Goal: Task Accomplishment & Management: Use online tool/utility

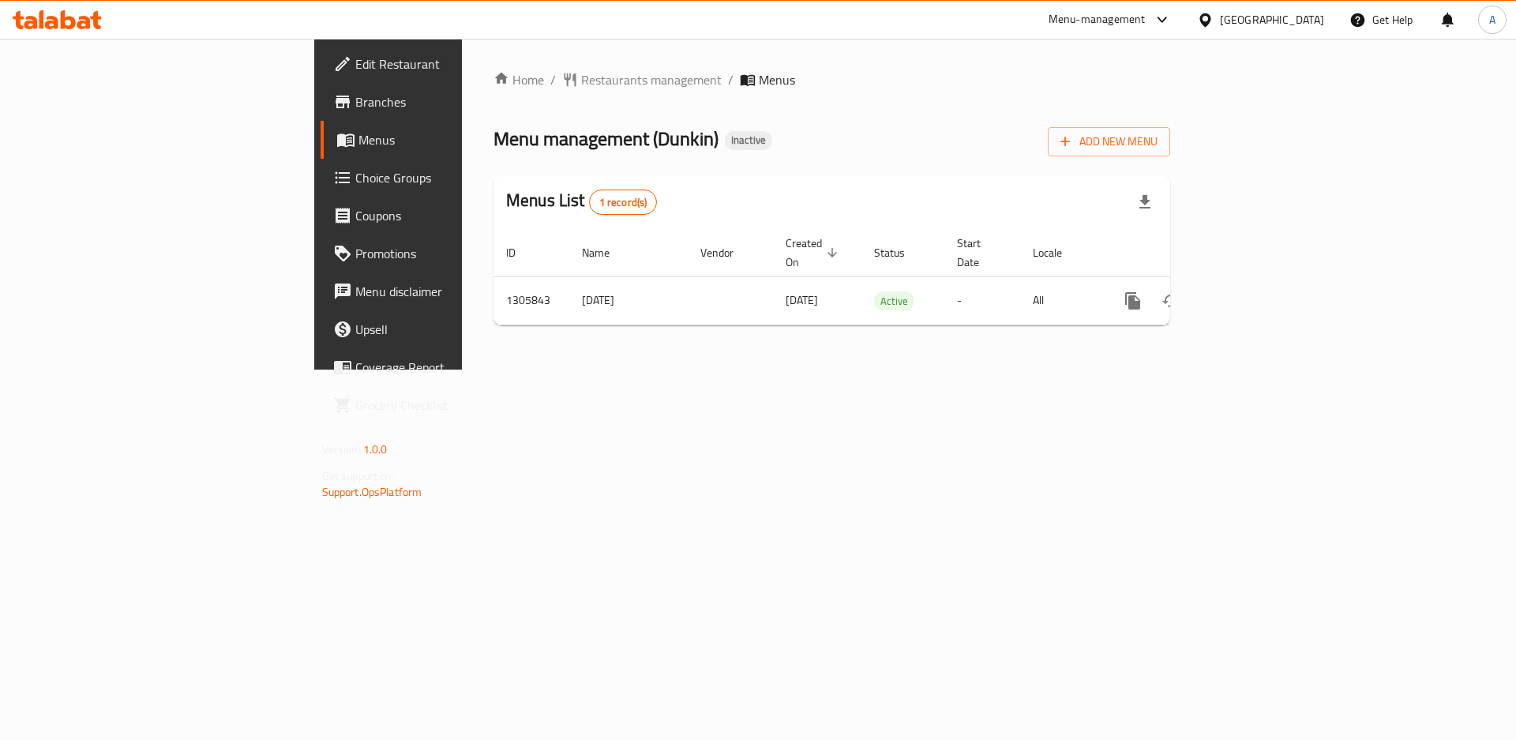
click at [1254, 294] on icon "enhanced table" at bounding box center [1247, 301] width 14 height 14
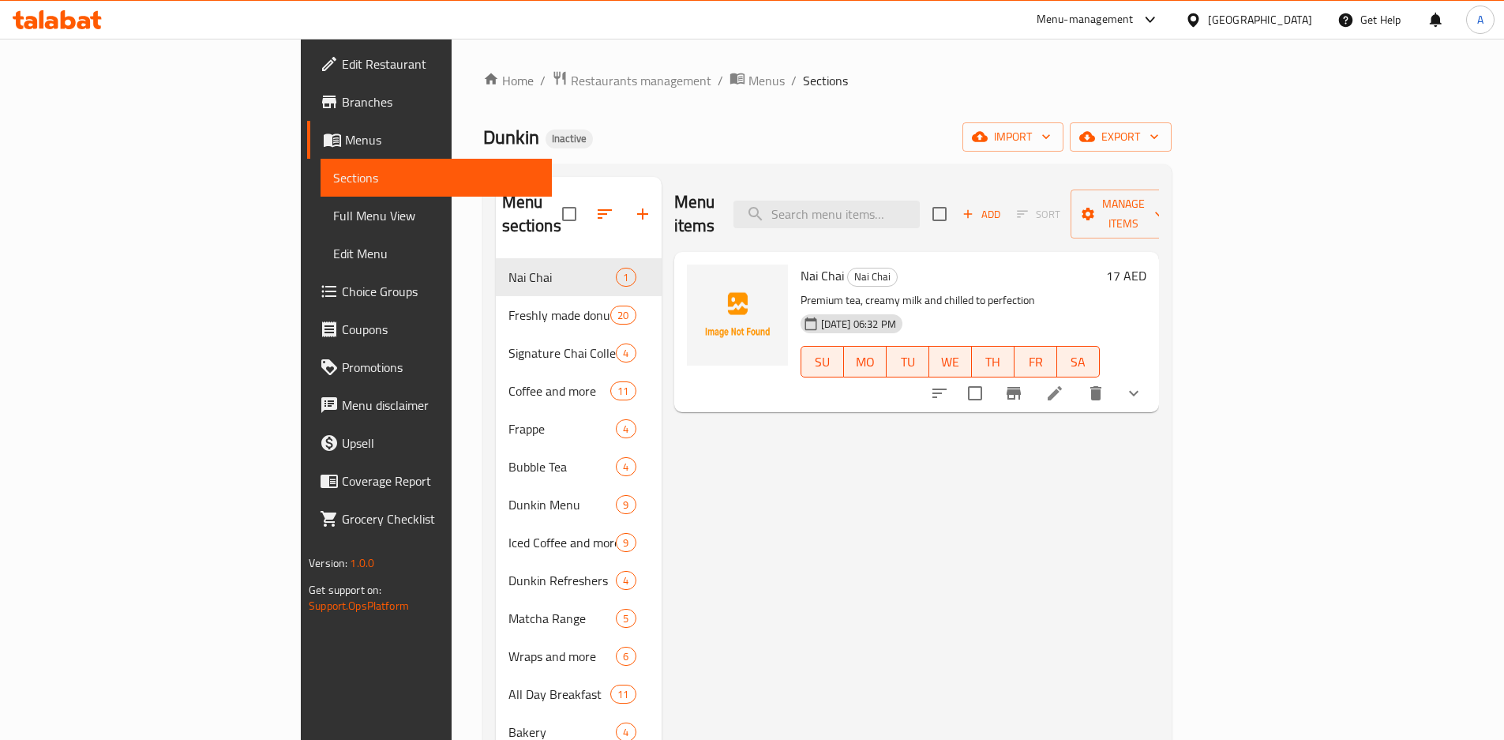
click at [1172, 156] on div "Home / Restaurants management / Menus / Sections Dunkin Inactive import export …" at bounding box center [827, 499] width 689 height 859
click at [1159, 138] on span "export" at bounding box center [1121, 137] width 77 height 20
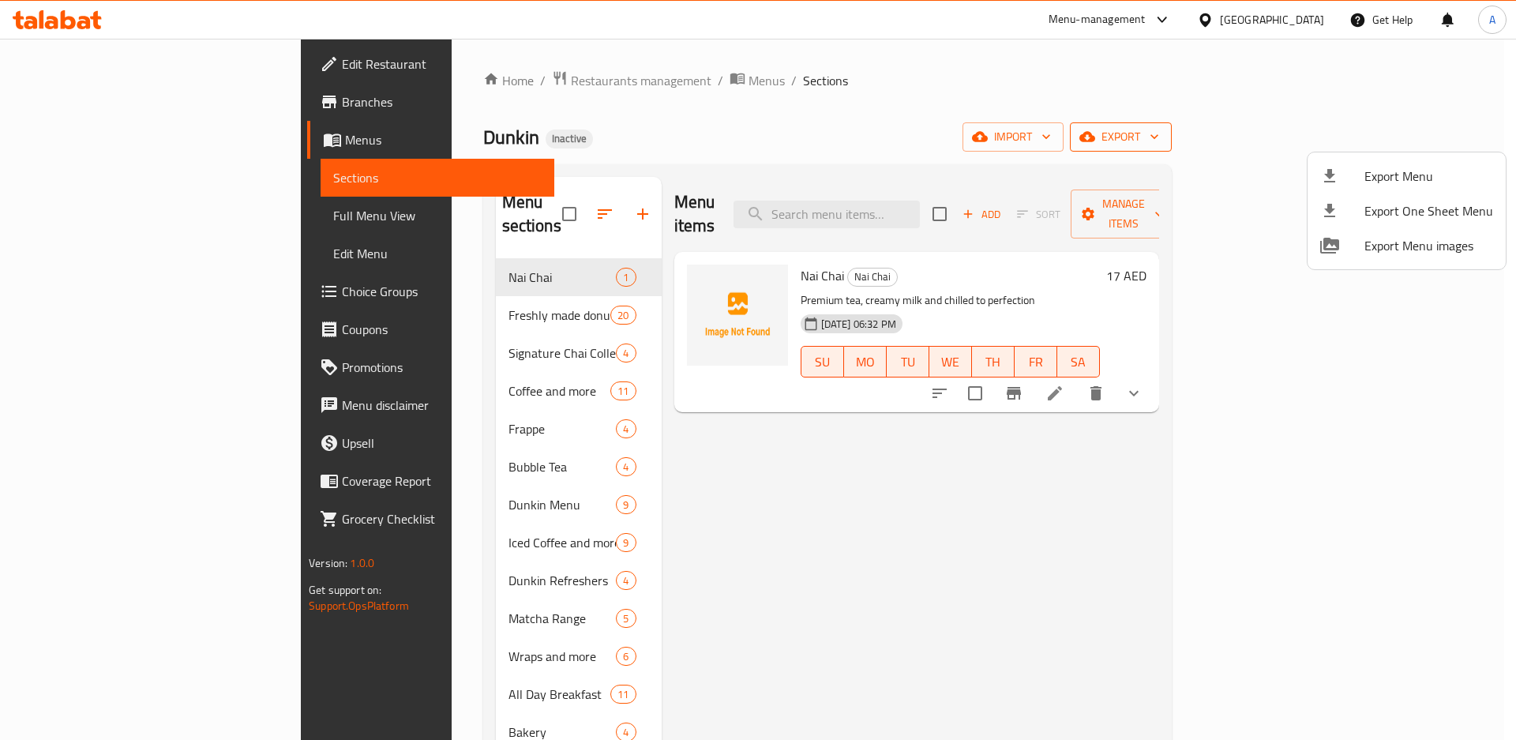
click at [1405, 167] on span "Export Menu" at bounding box center [1429, 176] width 129 height 19
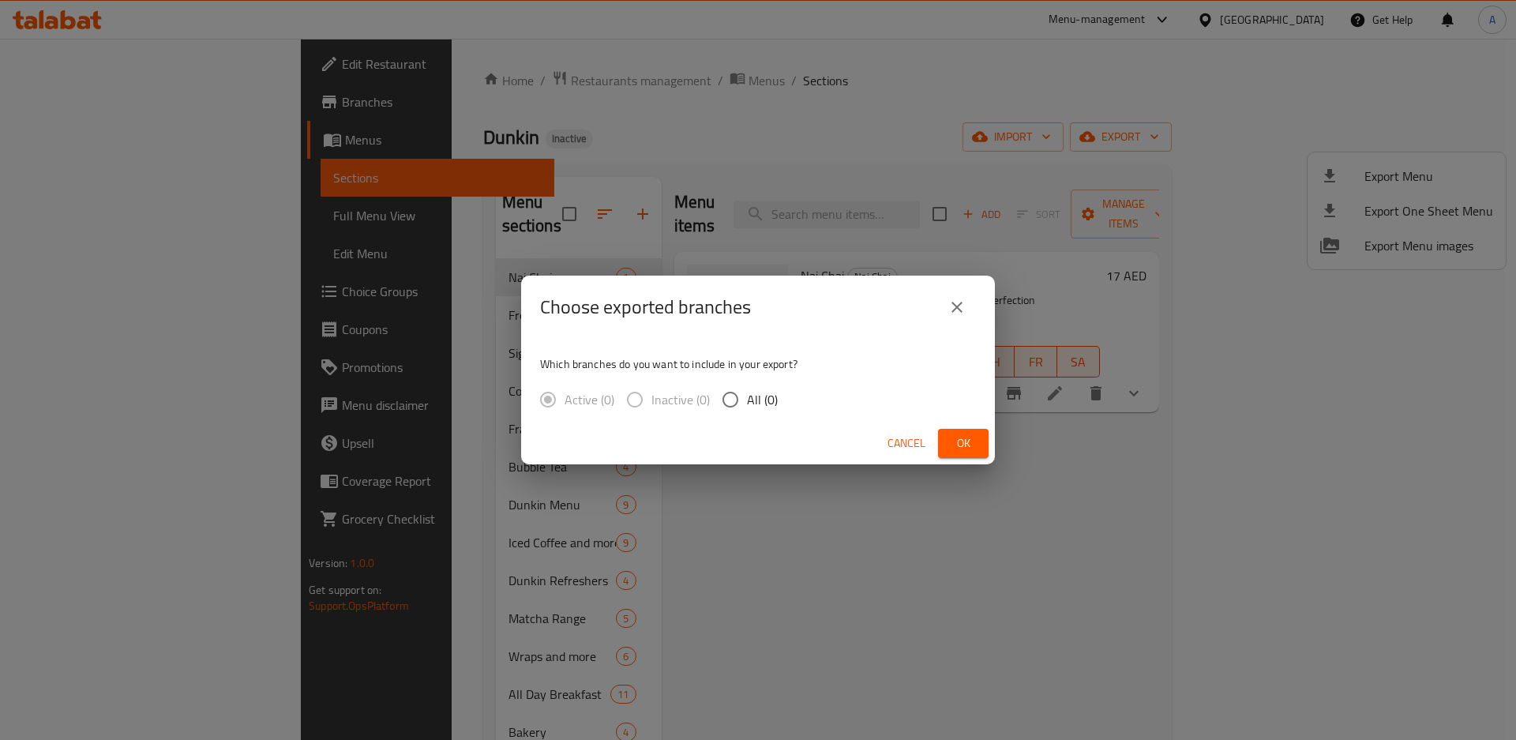
click at [879, 403] on div "Which branches do you want to include in your export? Active (0) Inactive (0) A…" at bounding box center [758, 381] width 474 height 84
click at [971, 301] on button "close" at bounding box center [957, 307] width 38 height 38
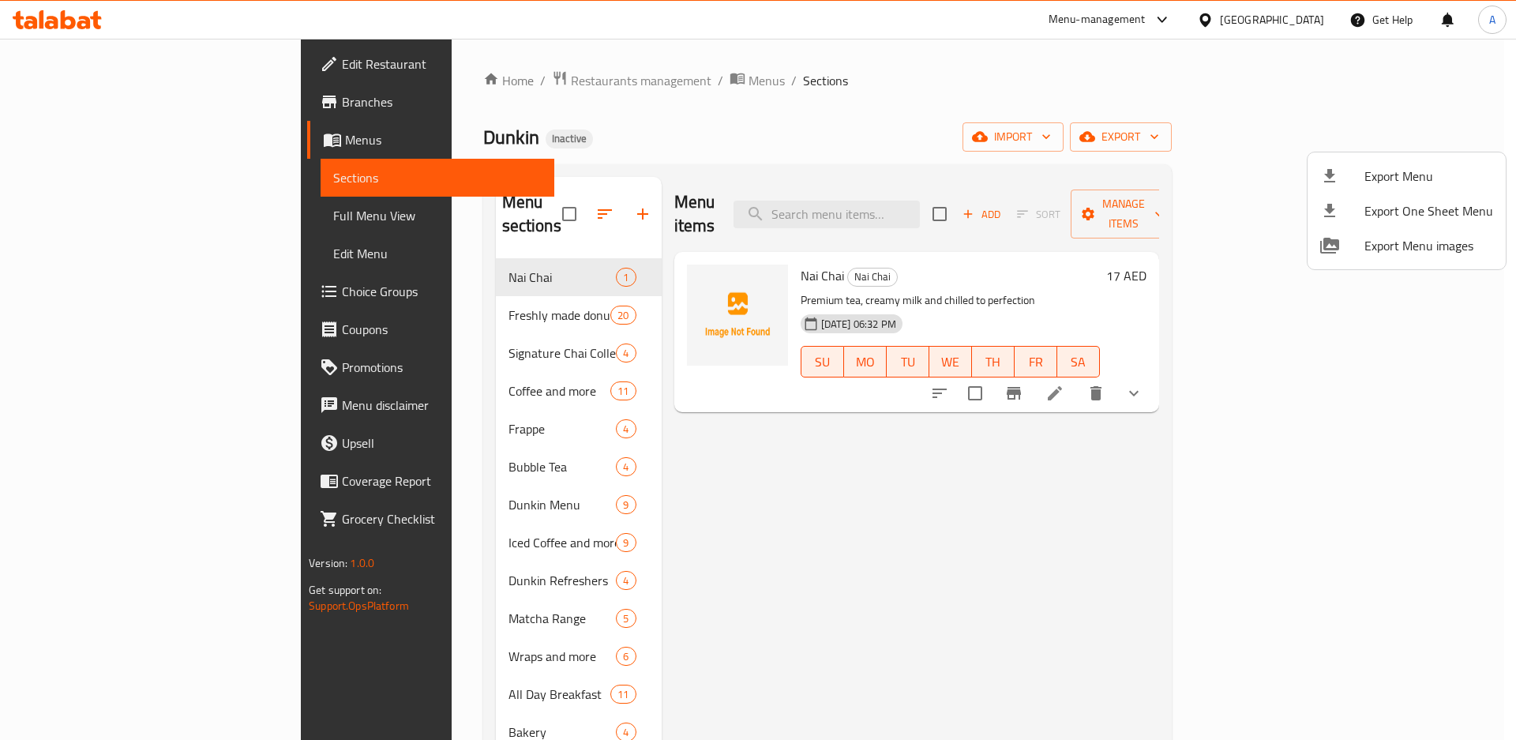
click at [526, 192] on div at bounding box center [758, 370] width 1516 height 740
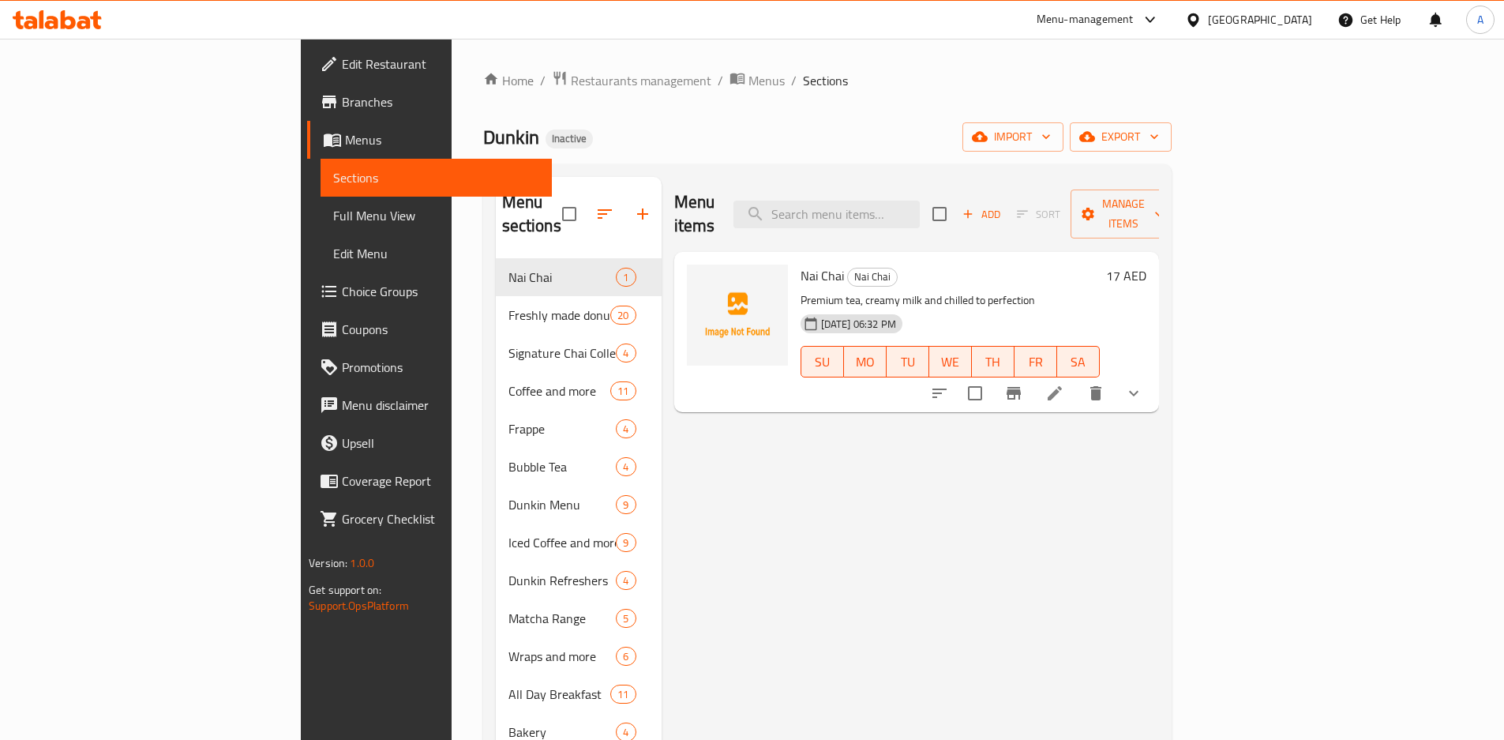
click at [598, 209] on icon "button" at bounding box center [605, 213] width 14 height 9
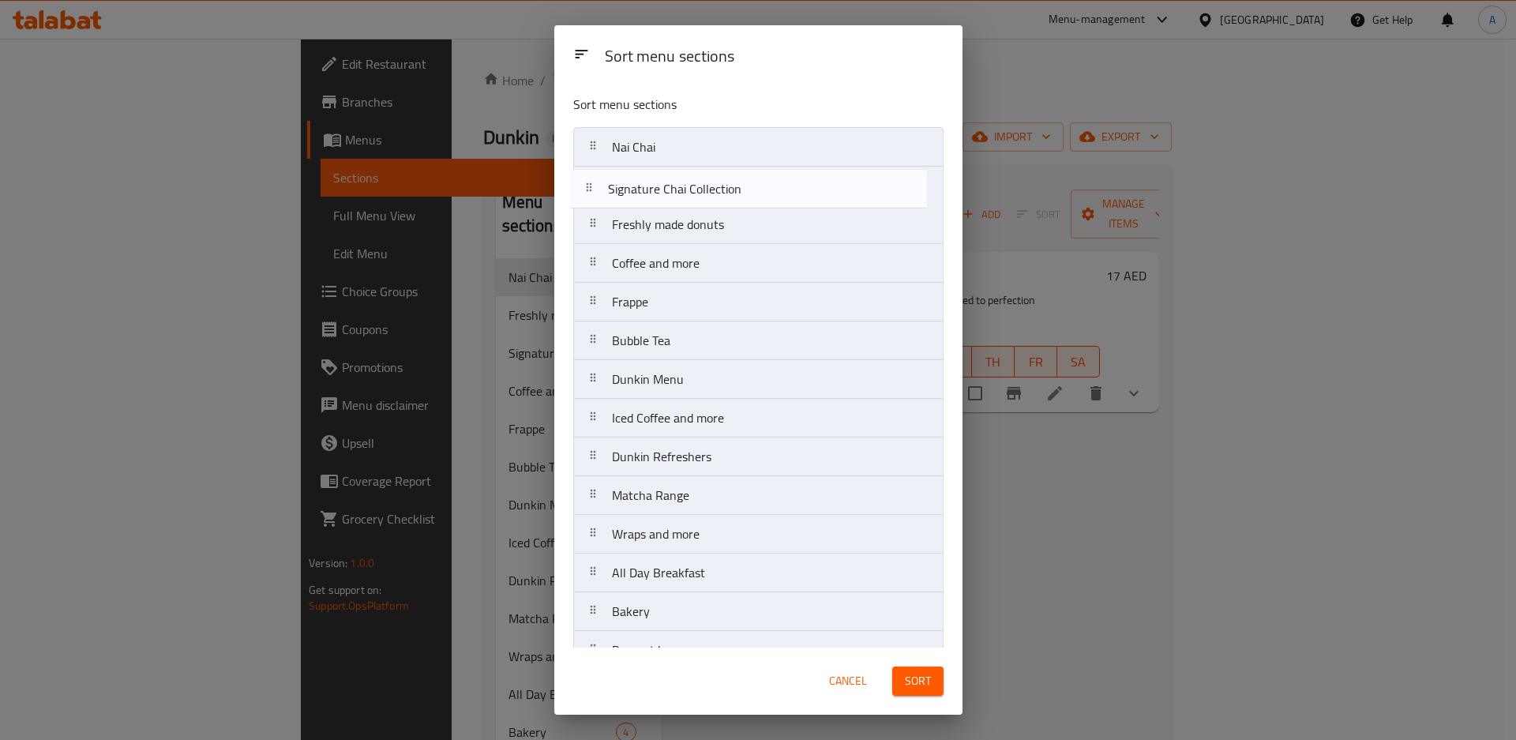
drag, startPoint x: 654, startPoint y: 233, endPoint x: 646, endPoint y: 183, distance: 50.4
click at [646, 183] on nav "Nai Chai Freshly made donuts Signature Chai Collection Coffee and more Frappe B…" at bounding box center [758, 418] width 370 height 582
drag, startPoint x: 680, startPoint y: 275, endPoint x: 676, endPoint y: 222, distance: 53.1
click at [676, 222] on nav "Nai Chai Signature Chai Collection Freshly made donuts Coffee and more Frappe B…" at bounding box center [758, 418] width 370 height 582
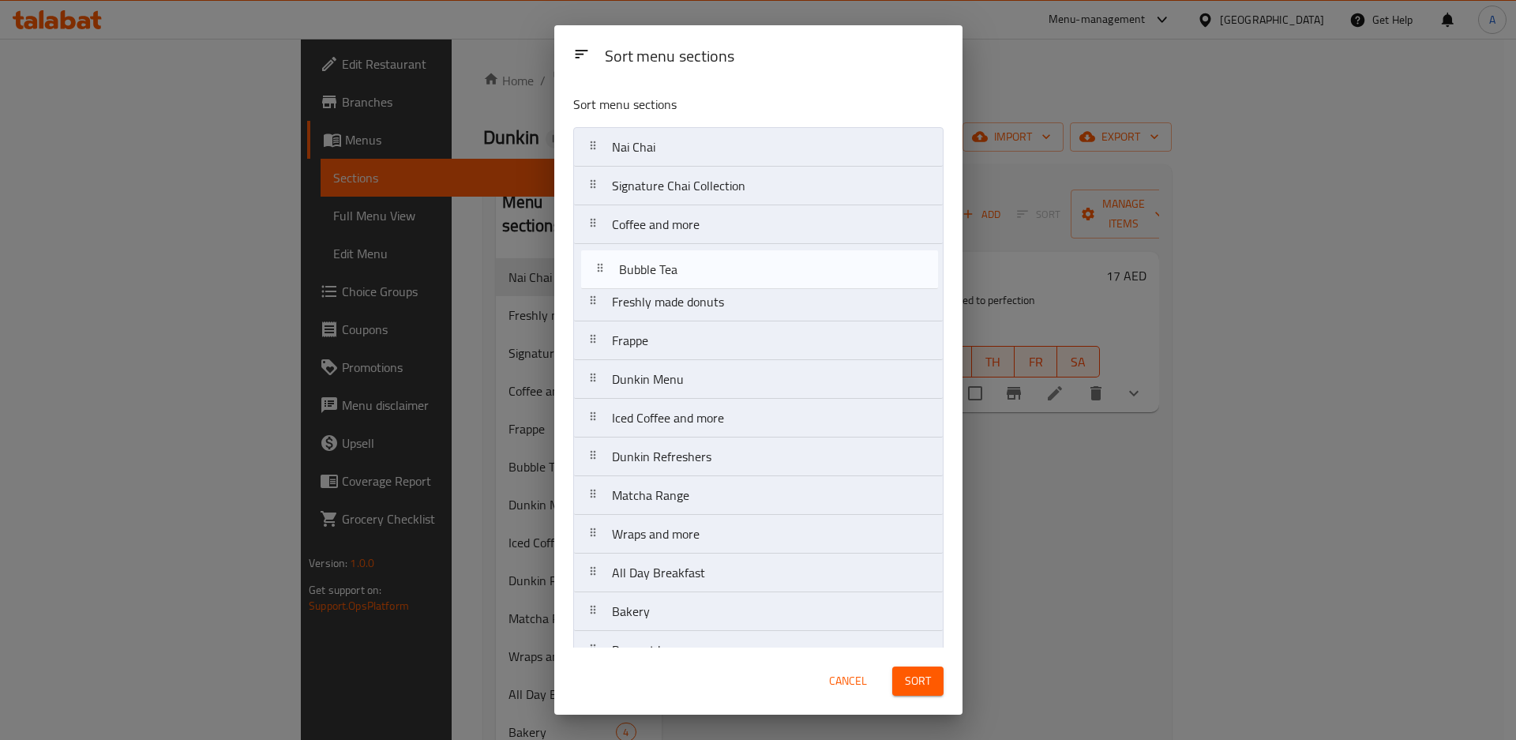
drag, startPoint x: 676, startPoint y: 343, endPoint x: 681, endPoint y: 265, distance: 78.4
click at [681, 265] on nav "Nai Chai Signature Chai Collection Coffee and more Freshly made donuts Frappe B…" at bounding box center [758, 418] width 370 height 582
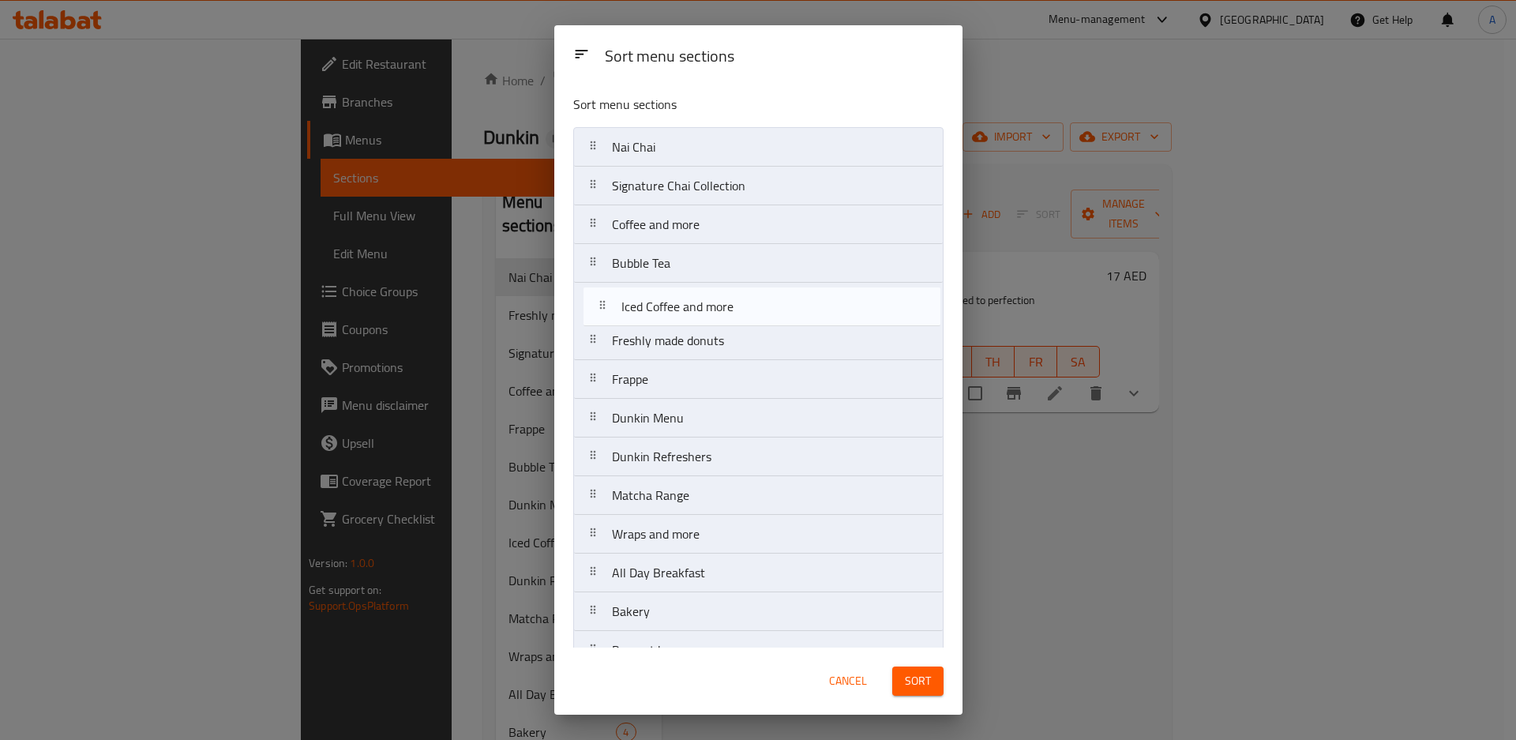
drag, startPoint x: 704, startPoint y: 419, endPoint x: 713, endPoint y: 298, distance: 120.4
click at [713, 298] on nav "Nai Chai Signature Chai Collection Coffee and more Bubble Tea Freshly made donu…" at bounding box center [758, 418] width 370 height 582
drag, startPoint x: 656, startPoint y: 498, endPoint x: 674, endPoint y: 294, distance: 205.3
click at [674, 294] on nav "Nai Chai Signature Chai Collection Coffee and more Bubble Tea Iced Coffee and m…" at bounding box center [758, 418] width 370 height 582
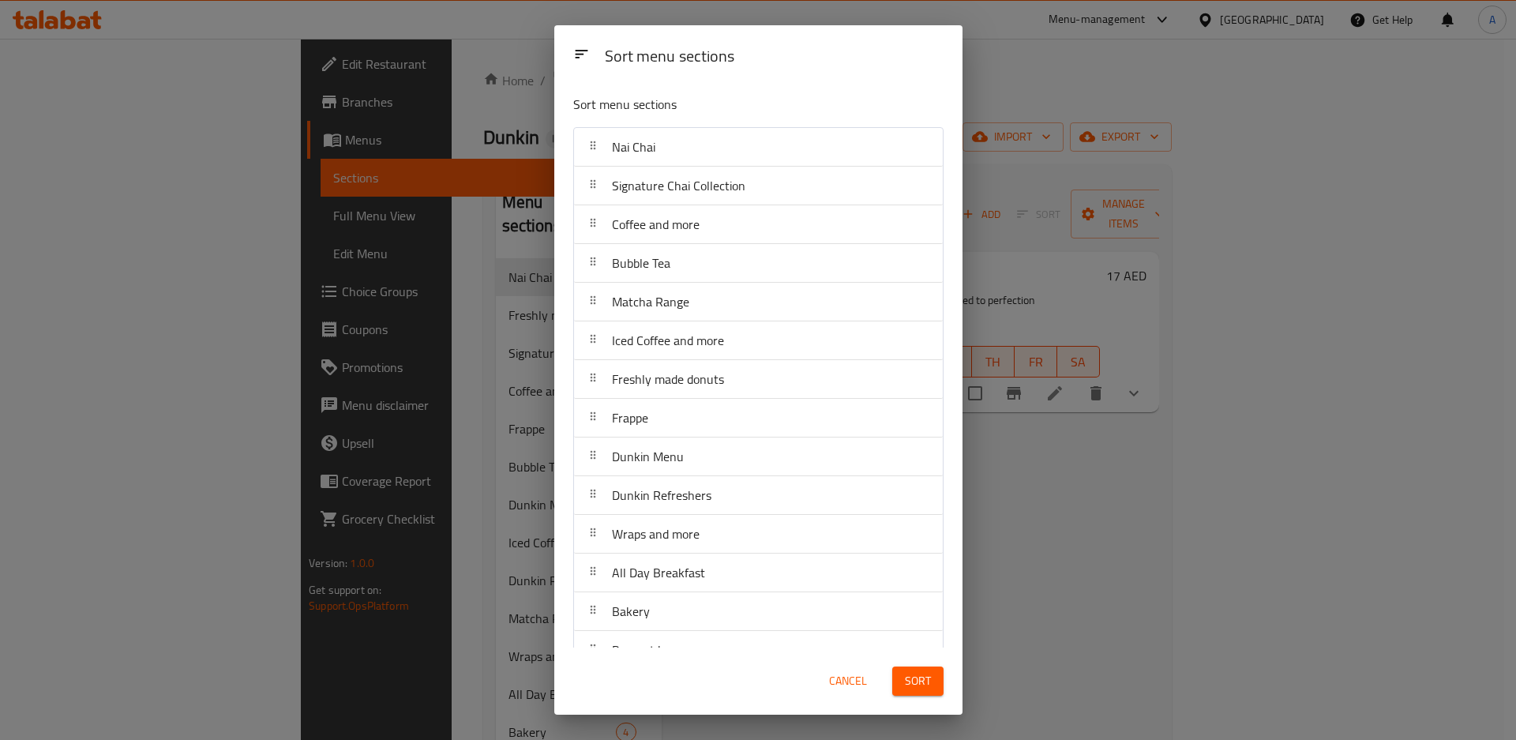
click at [924, 696] on div "Sort" at bounding box center [918, 681] width 70 height 48
click at [925, 691] on button "Sort" at bounding box center [917, 680] width 51 height 29
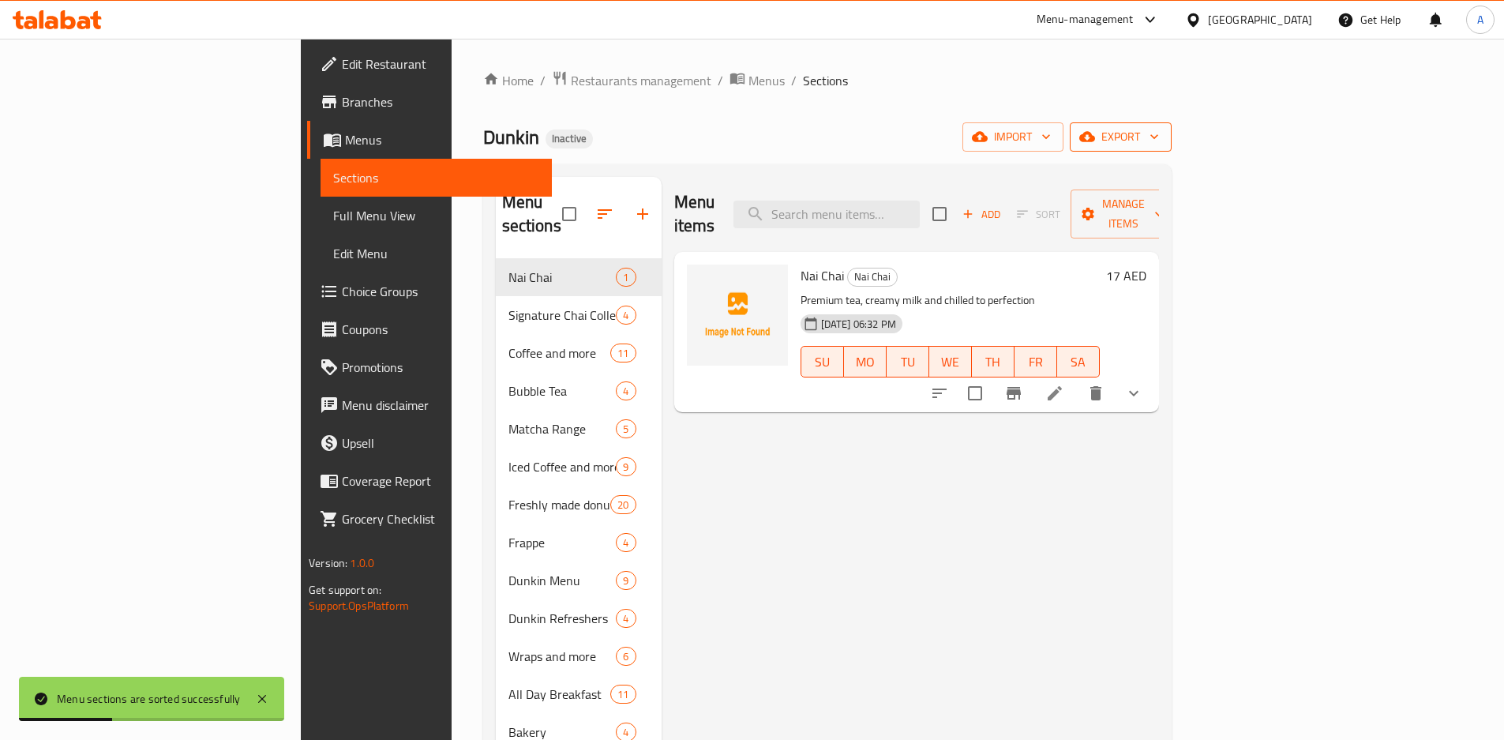
click at [1095, 130] on icon "button" at bounding box center [1087, 137] width 16 height 16
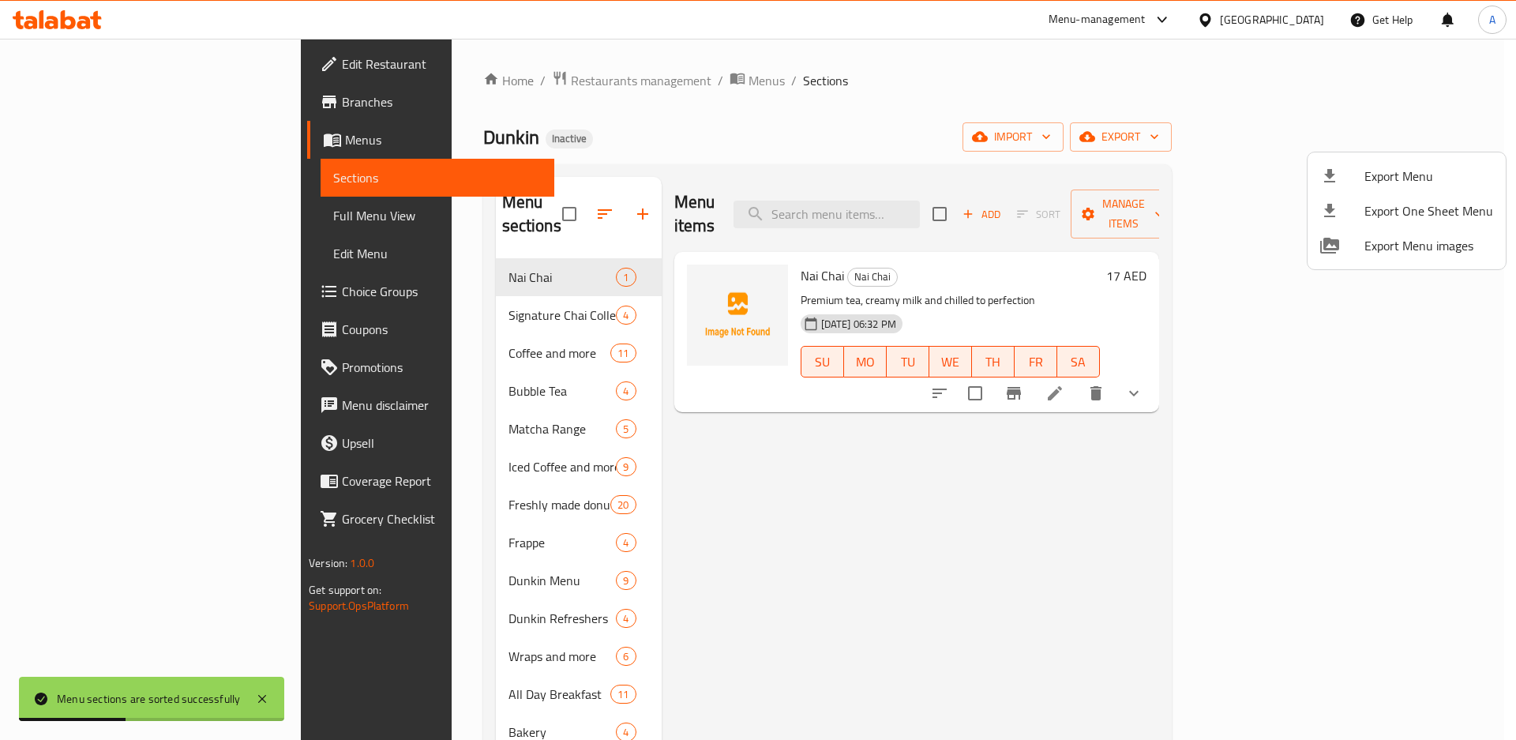
click at [1365, 171] on span "Export Menu" at bounding box center [1429, 176] width 129 height 19
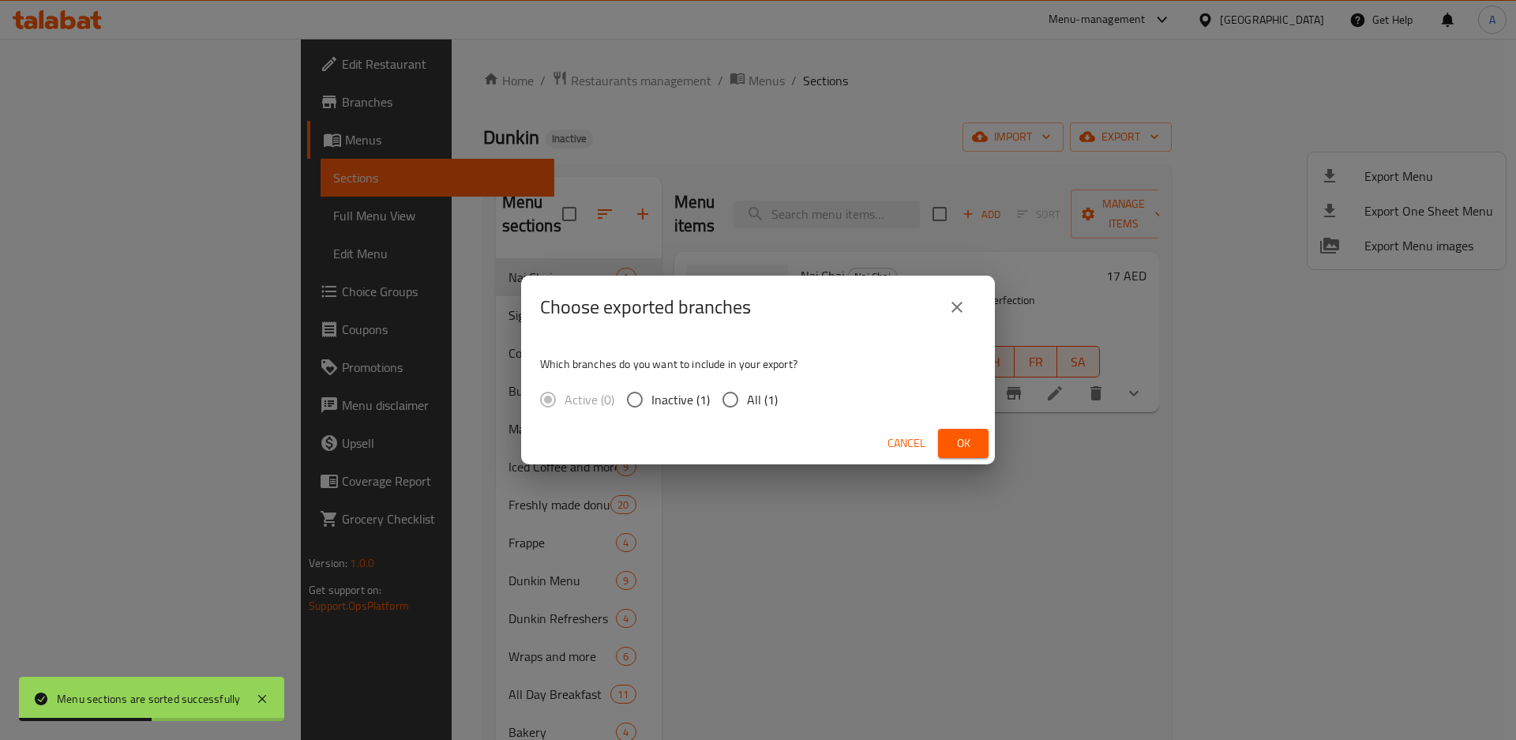
click at [760, 390] on span "All (1)" at bounding box center [762, 399] width 31 height 19
click at [747, 389] on input "All (1)" at bounding box center [730, 399] width 33 height 33
radio input "true"
click at [961, 445] on span "Ok" at bounding box center [963, 444] width 25 height 20
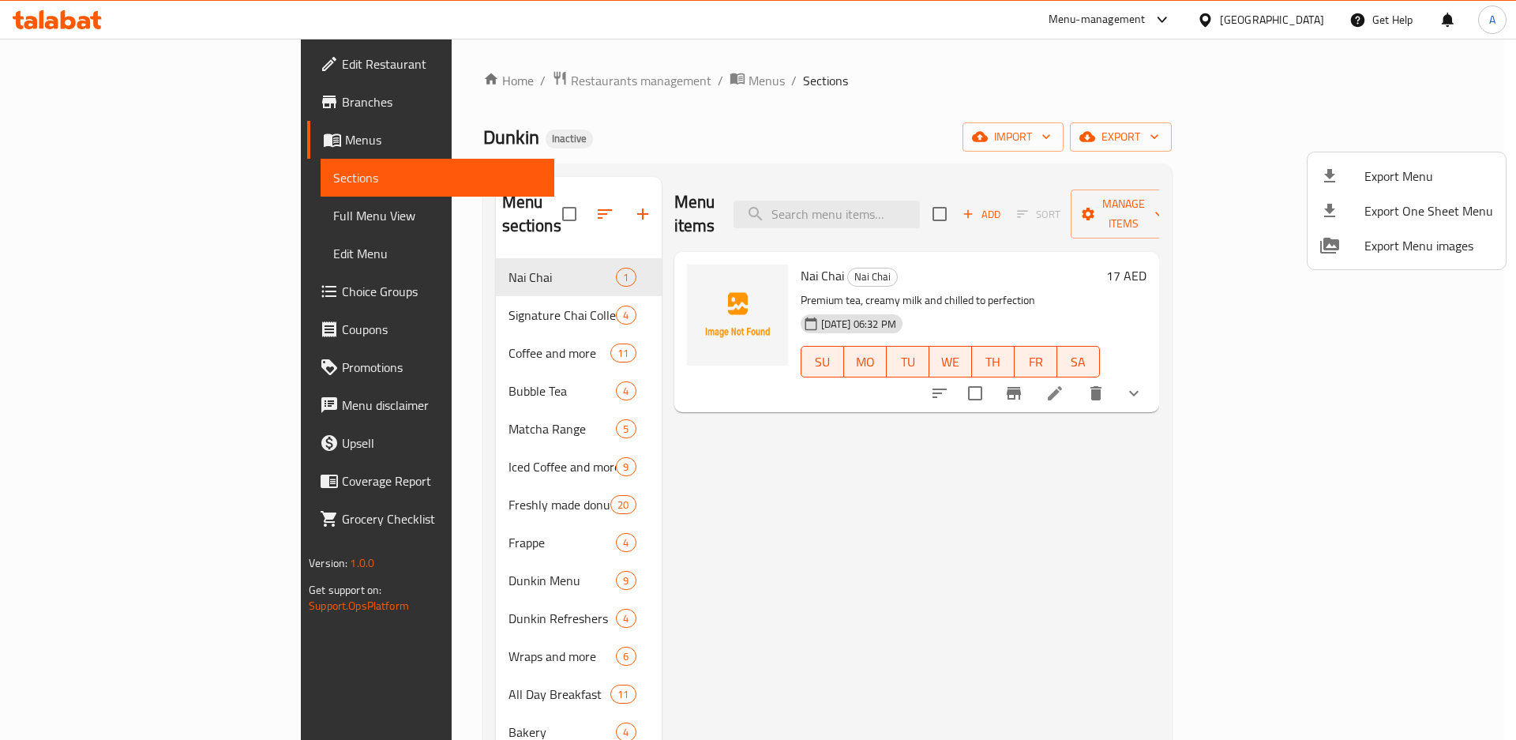
click at [456, 408] on div at bounding box center [758, 370] width 1516 height 740
